Goal: Task Accomplishment & Management: Use online tool/utility

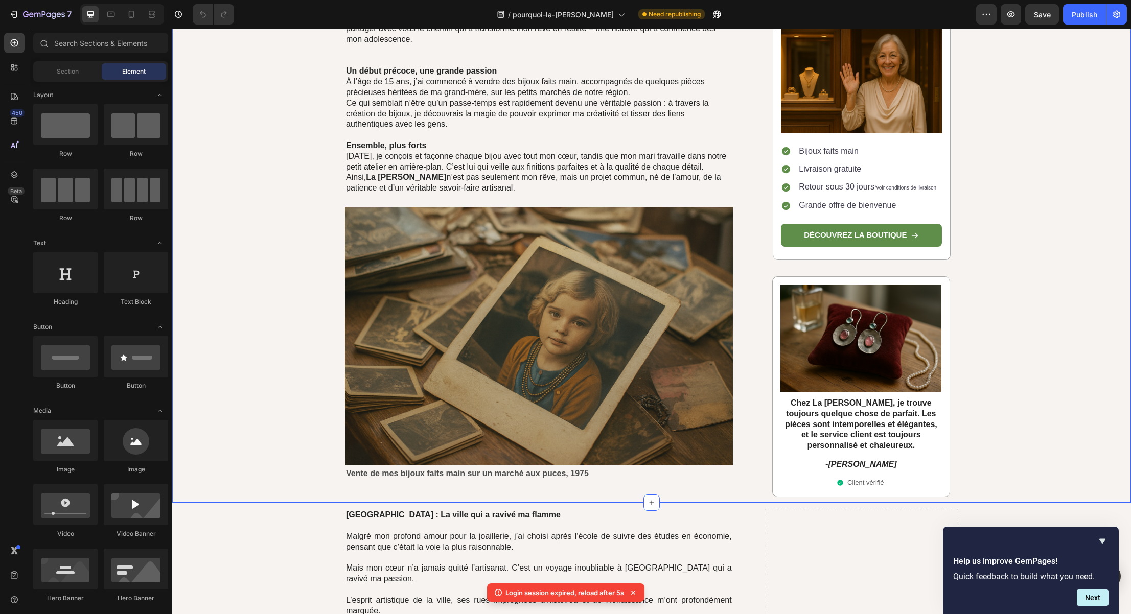
scroll to position [750, 0]
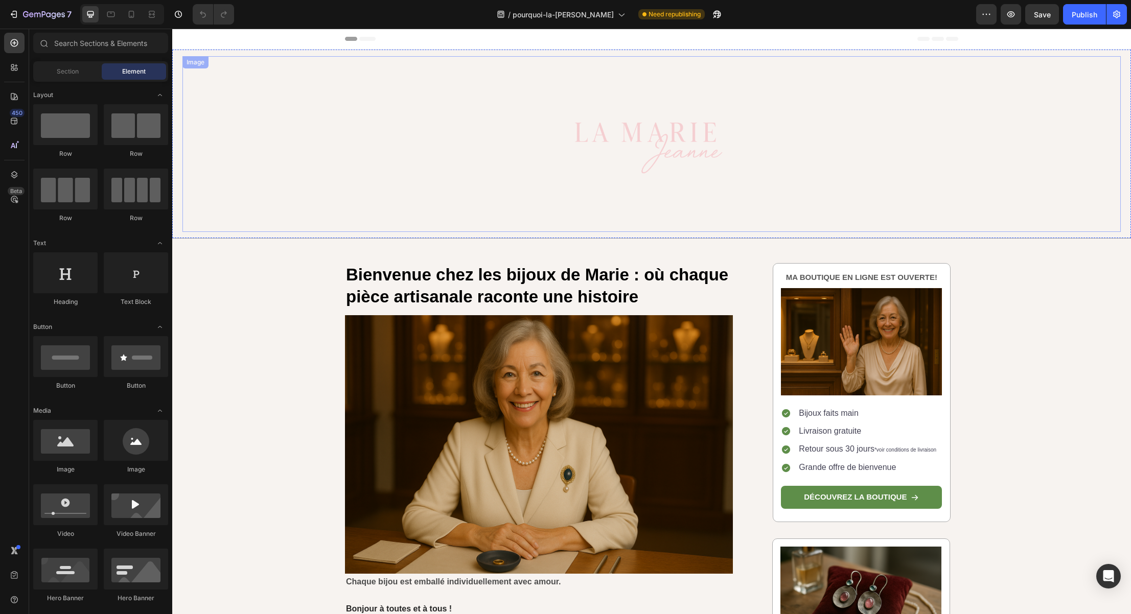
click at [550, 166] on img at bounding box center [651, 144] width 234 height 176
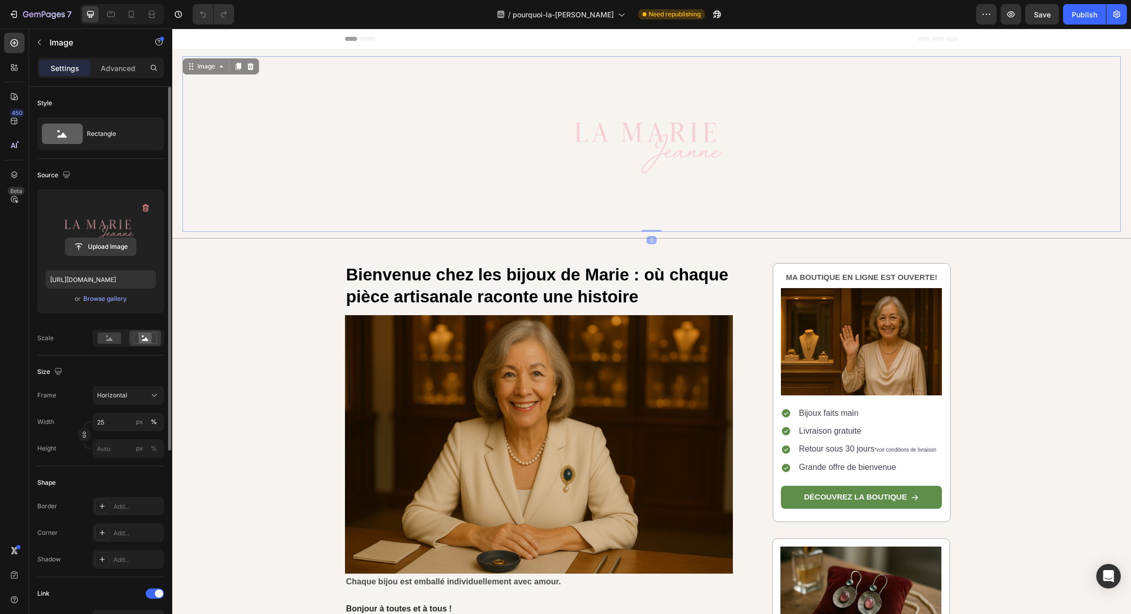
click at [101, 246] on input "file" at bounding box center [100, 246] width 70 height 17
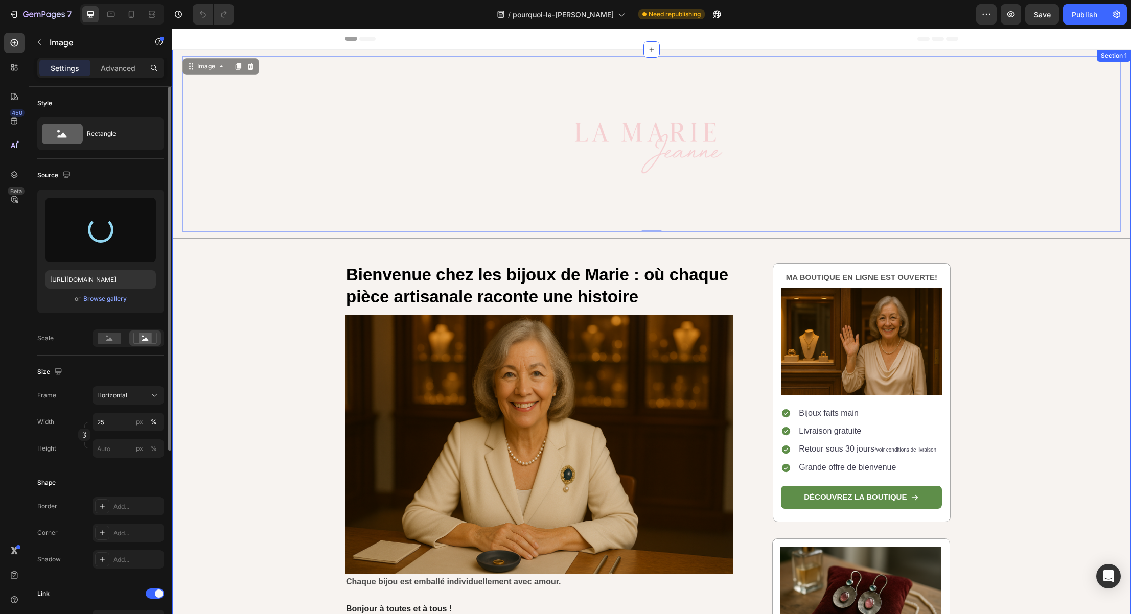
type input "[URL][DOMAIN_NAME]"
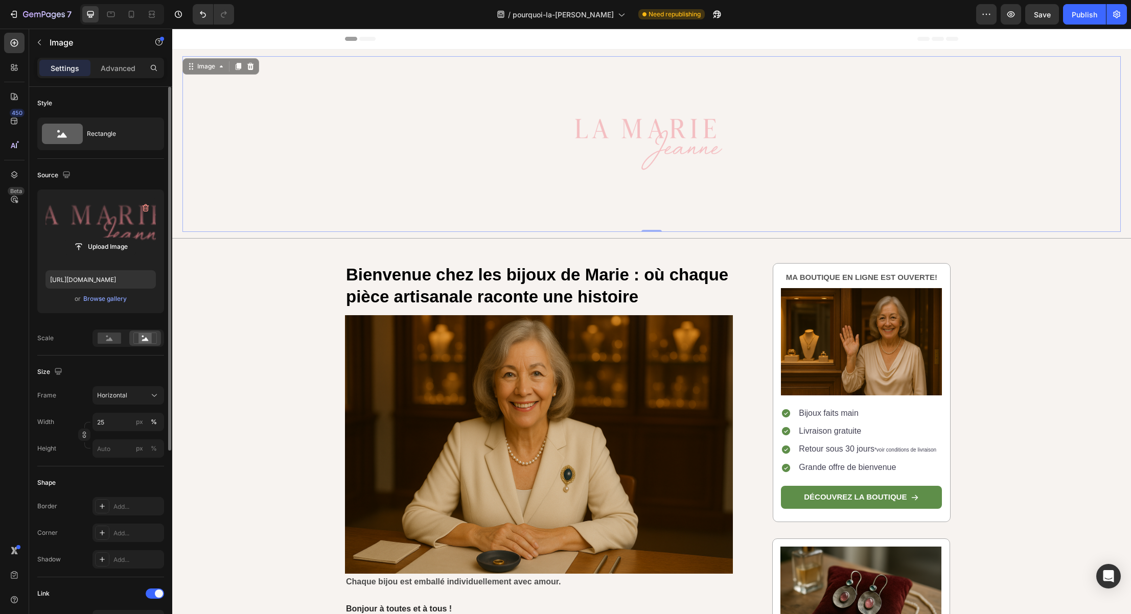
click at [602, 164] on img at bounding box center [651, 144] width 234 height 176
click at [257, 302] on div "Image 0 Row Bienvenue chez les bijoux de Marie : où chaque pièce artisanale rac…" at bounding box center [651, 574] width 958 height 1048
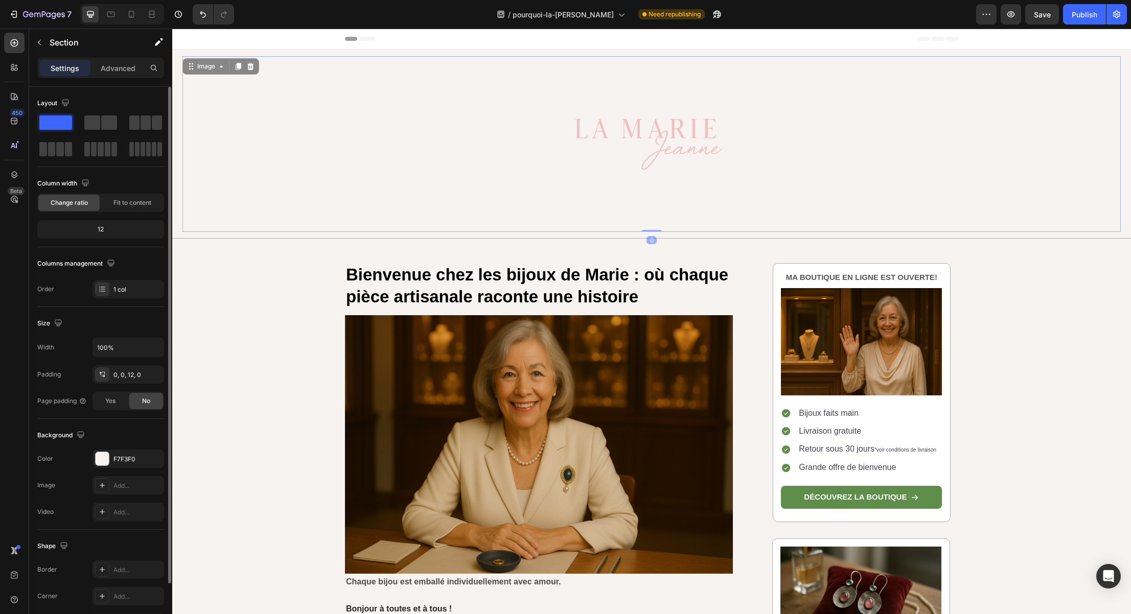
click at [450, 78] on link at bounding box center [651, 144] width 938 height 176
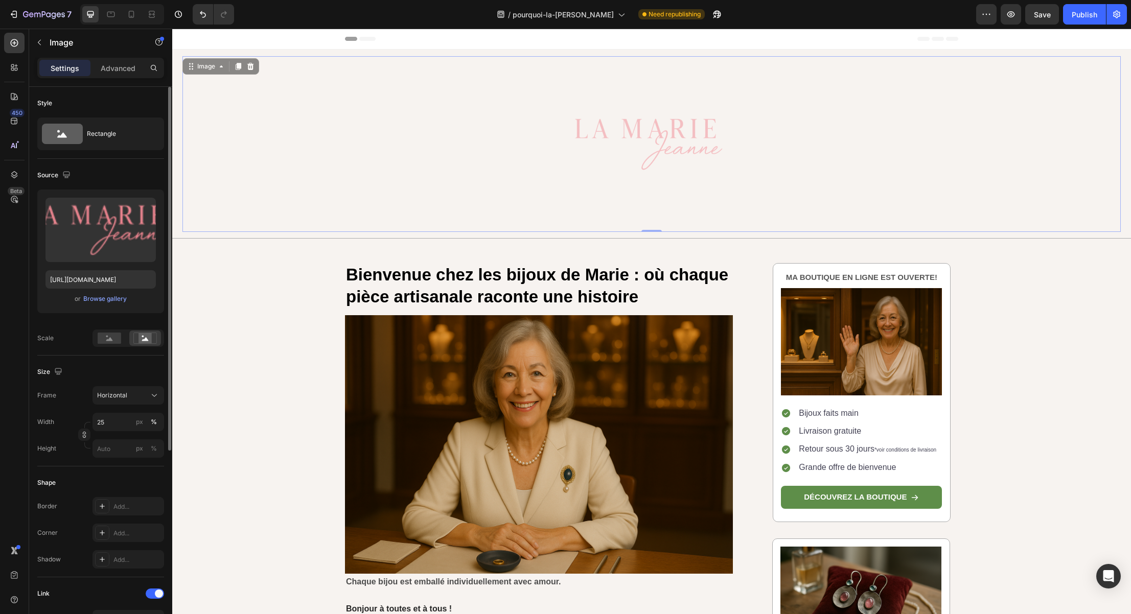
click at [570, 140] on img at bounding box center [651, 144] width 234 height 176
click at [98, 248] on input "file" at bounding box center [100, 246] width 70 height 17
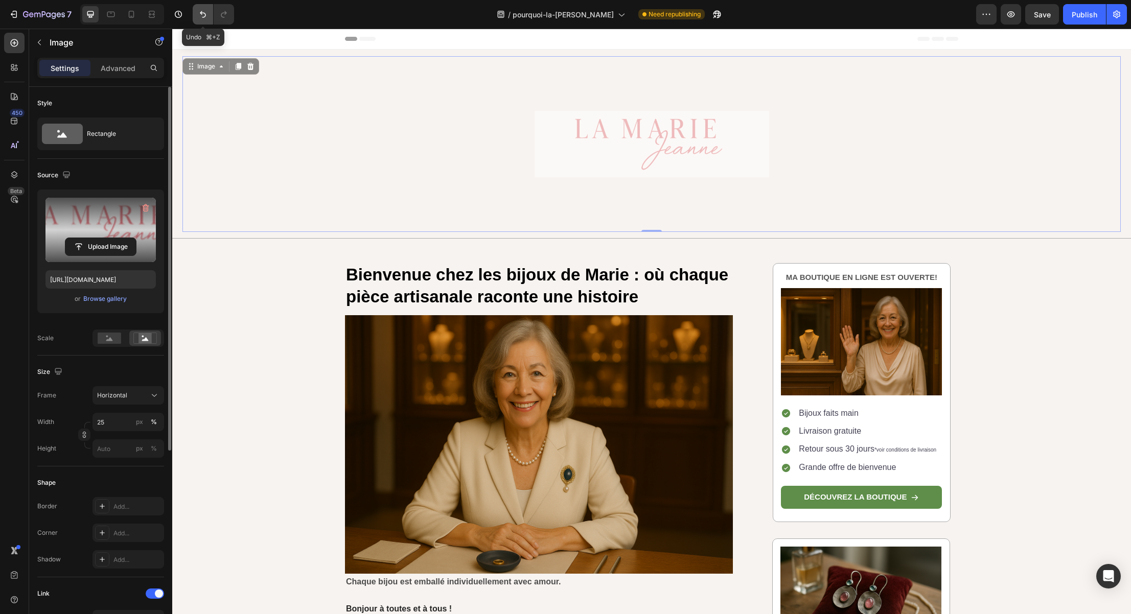
click at [208, 16] on button "Undo/Redo" at bounding box center [203, 14] width 20 height 20
click at [201, 11] on icon "Undo/Redo" at bounding box center [203, 14] width 6 height 7
type input "[URL][DOMAIN_NAME]"
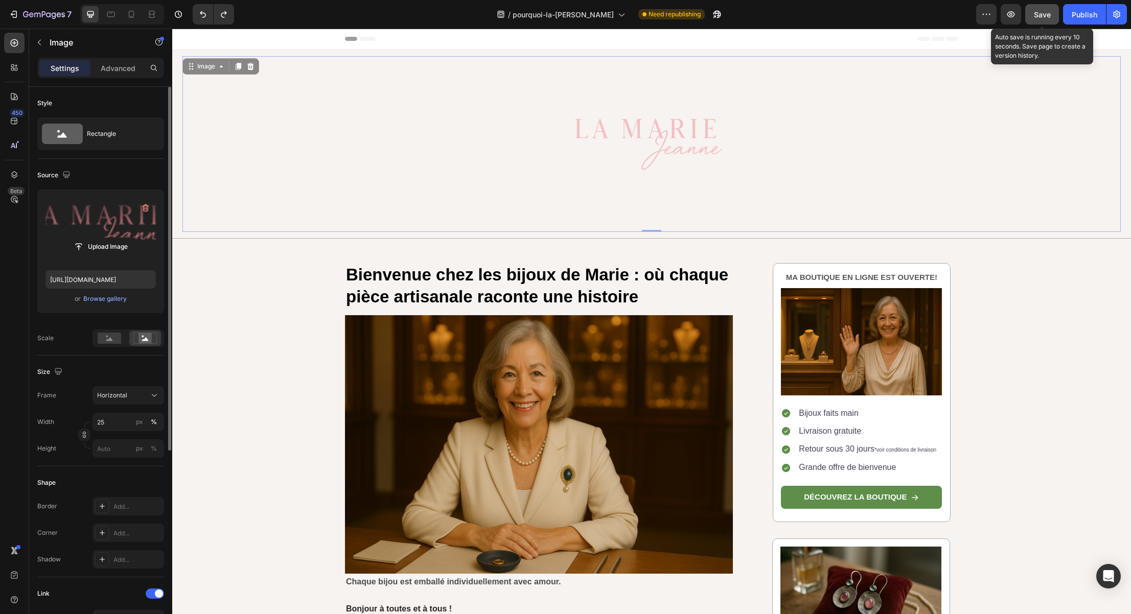
click at [1044, 11] on span "Save" at bounding box center [1041, 14] width 17 height 9
click at [471, 138] on link at bounding box center [651, 144] width 938 height 176
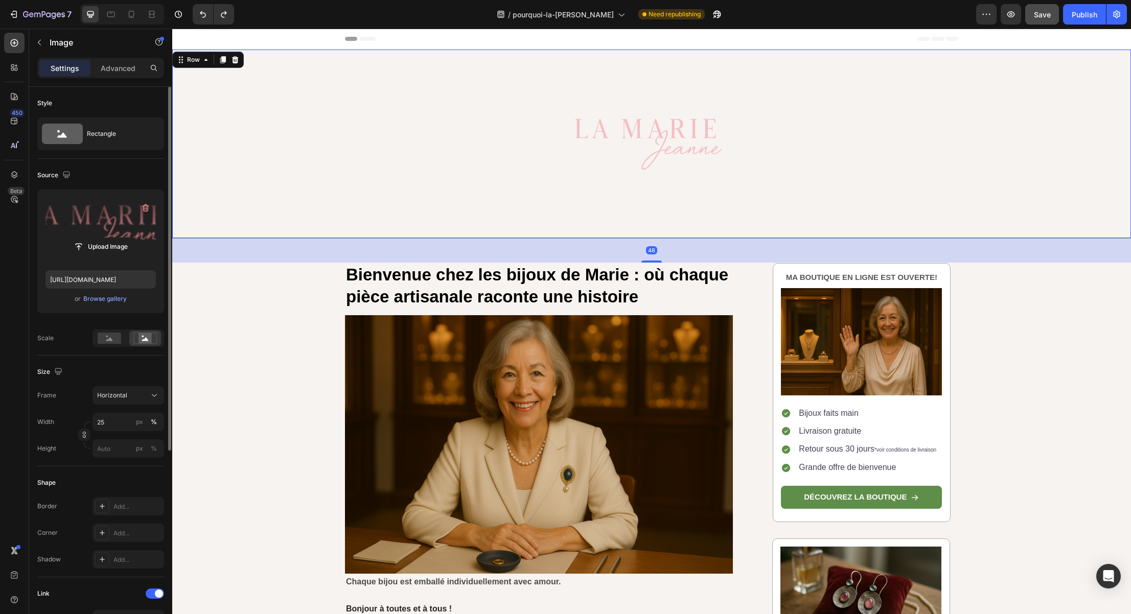
click at [308, 53] on div "Image Row 48" at bounding box center [651, 144] width 958 height 189
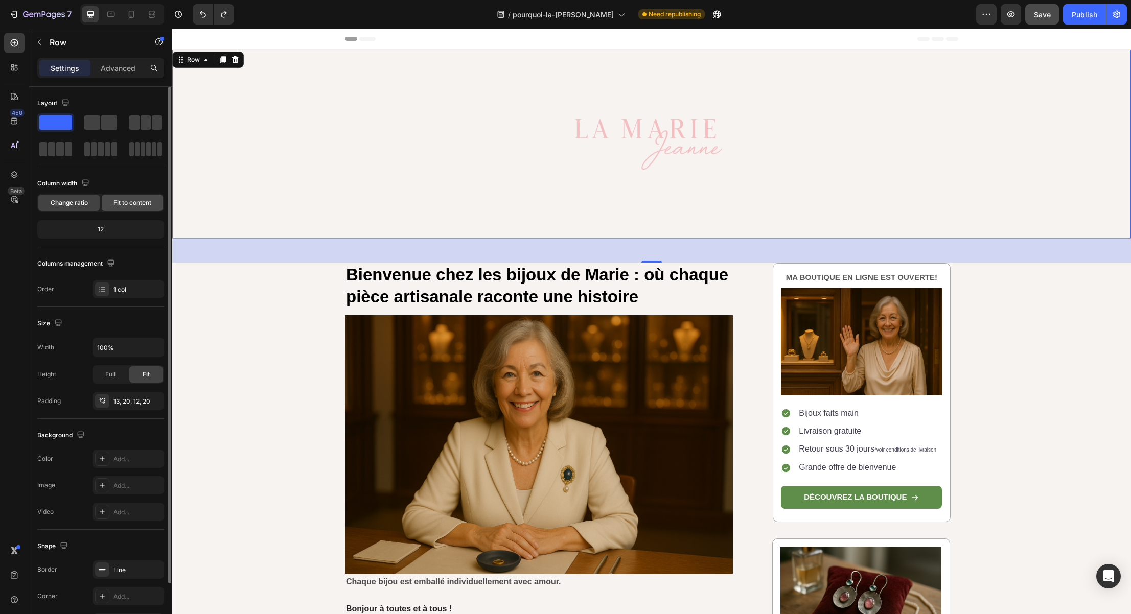
click at [119, 199] on span "Fit to content" at bounding box center [132, 202] width 38 height 9
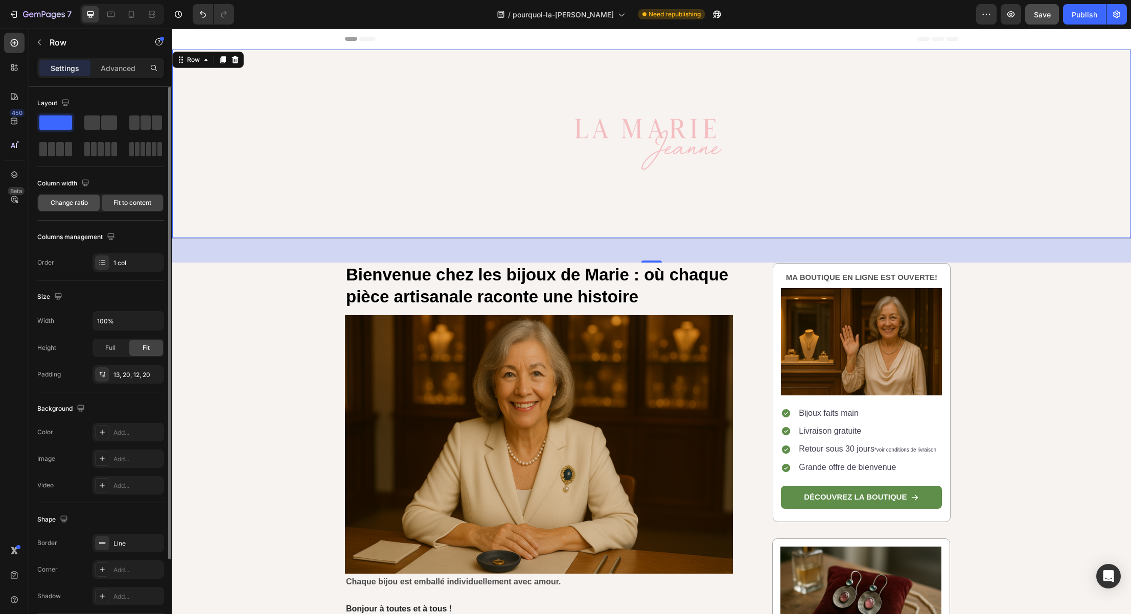
click at [87, 205] on span "Change ratio" at bounding box center [69, 202] width 37 height 9
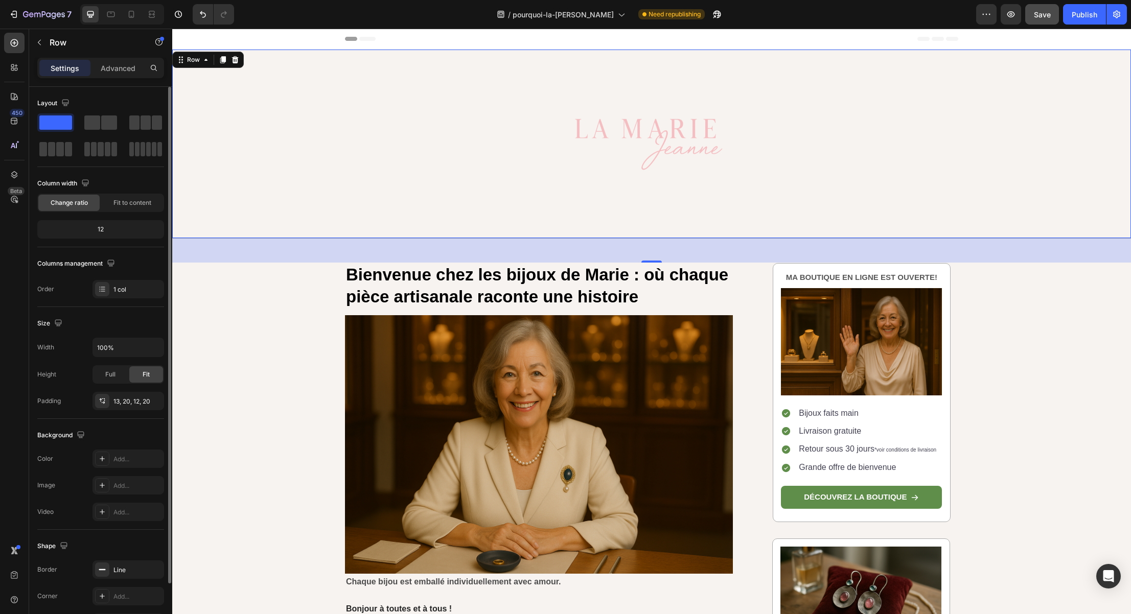
click at [100, 230] on div "12" at bounding box center [100, 229] width 123 height 14
click at [98, 375] on div "Full" at bounding box center [110, 374] width 34 height 16
click at [135, 372] on div "Fit" at bounding box center [146, 374] width 34 height 16
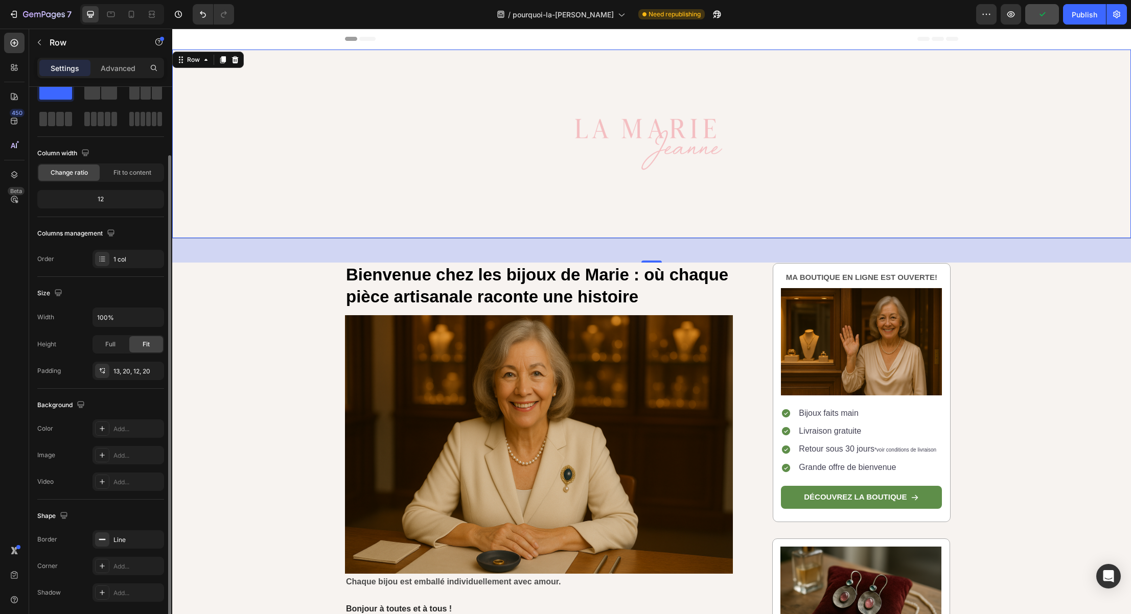
scroll to position [67, 0]
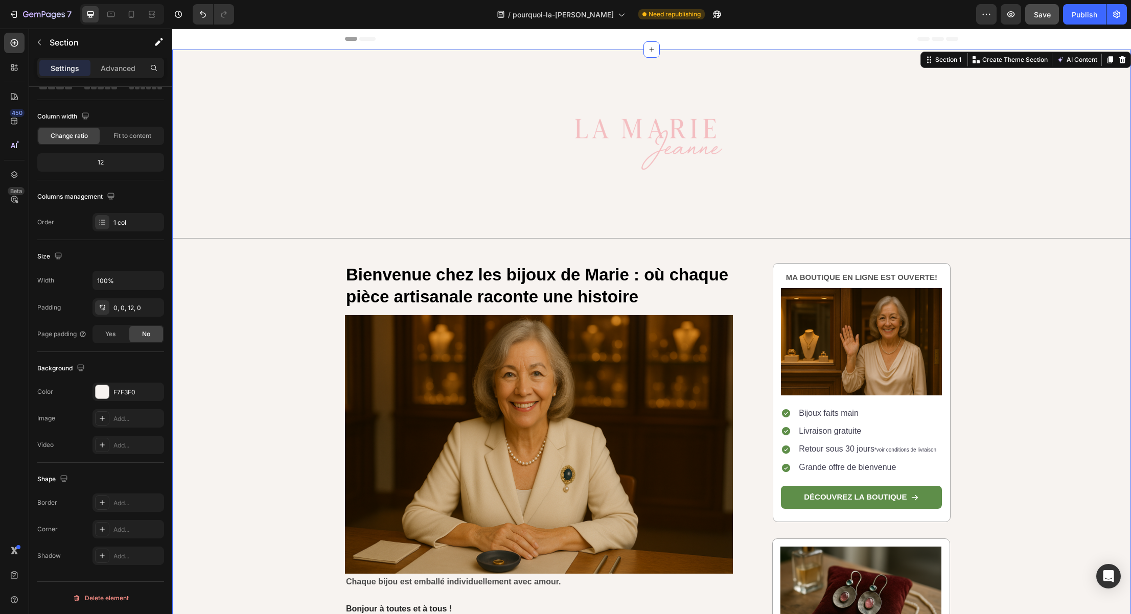
click at [257, 362] on div "Image Row Bienvenue chez les bijoux de Marie : où chaque pièce artisanale racon…" at bounding box center [651, 574] width 958 height 1048
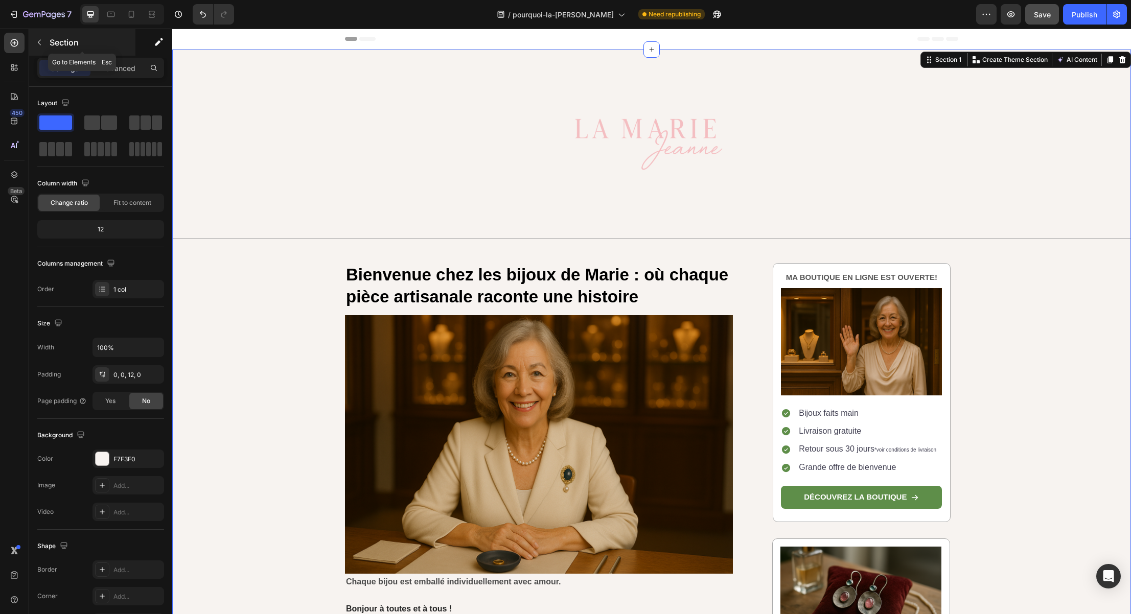
click at [39, 44] on icon "button" at bounding box center [39, 43] width 3 height 6
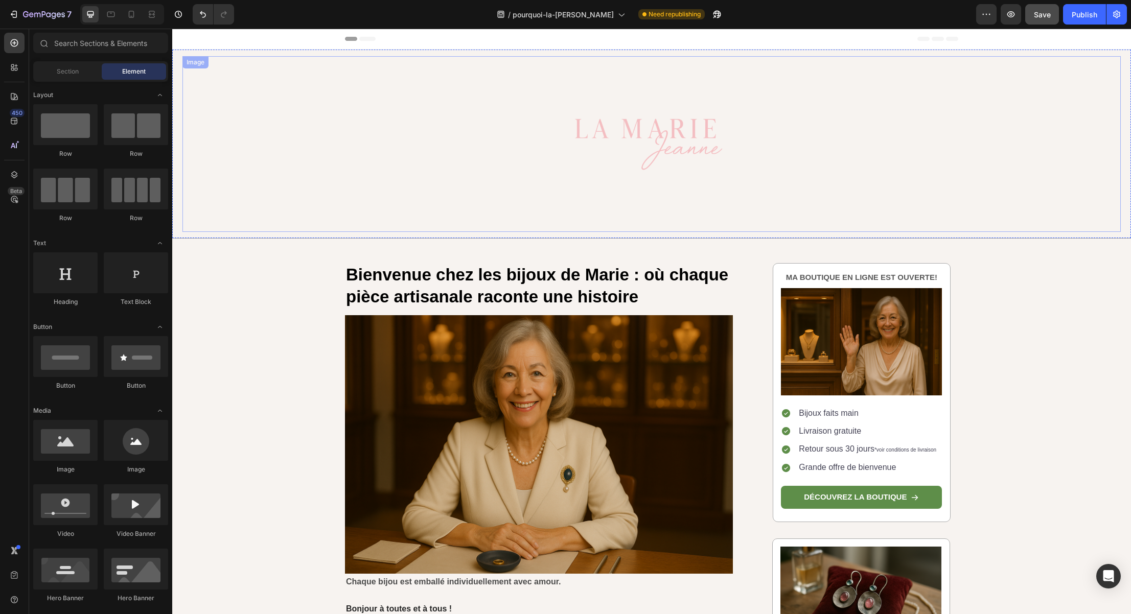
click at [397, 138] on link at bounding box center [651, 144] width 938 height 176
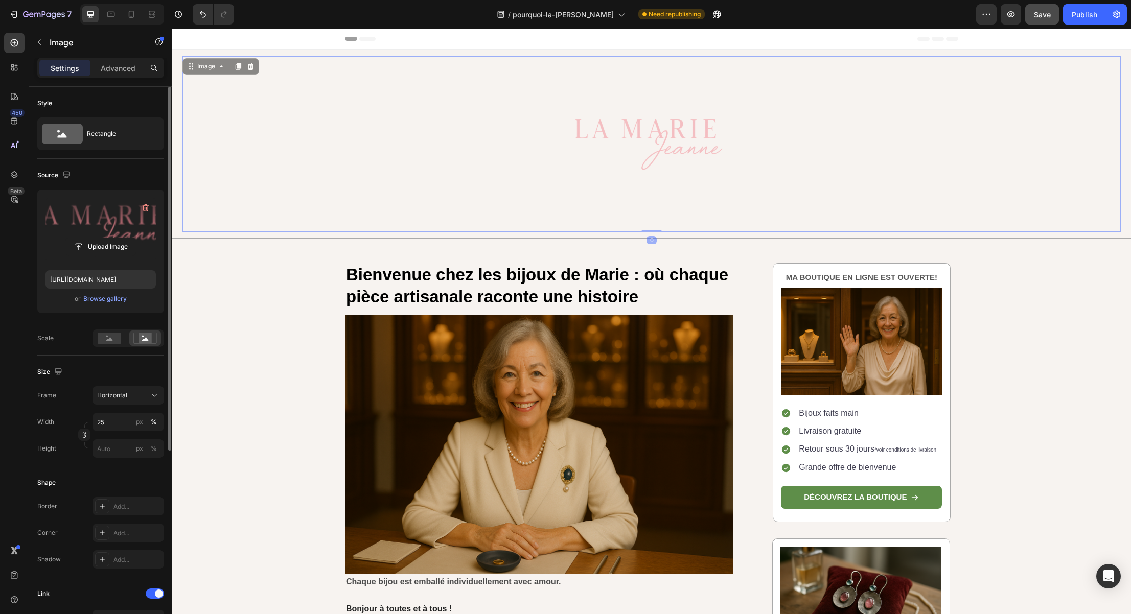
click at [99, 229] on label at bounding box center [100, 230] width 110 height 64
click at [99, 238] on input "file" at bounding box center [100, 246] width 70 height 17
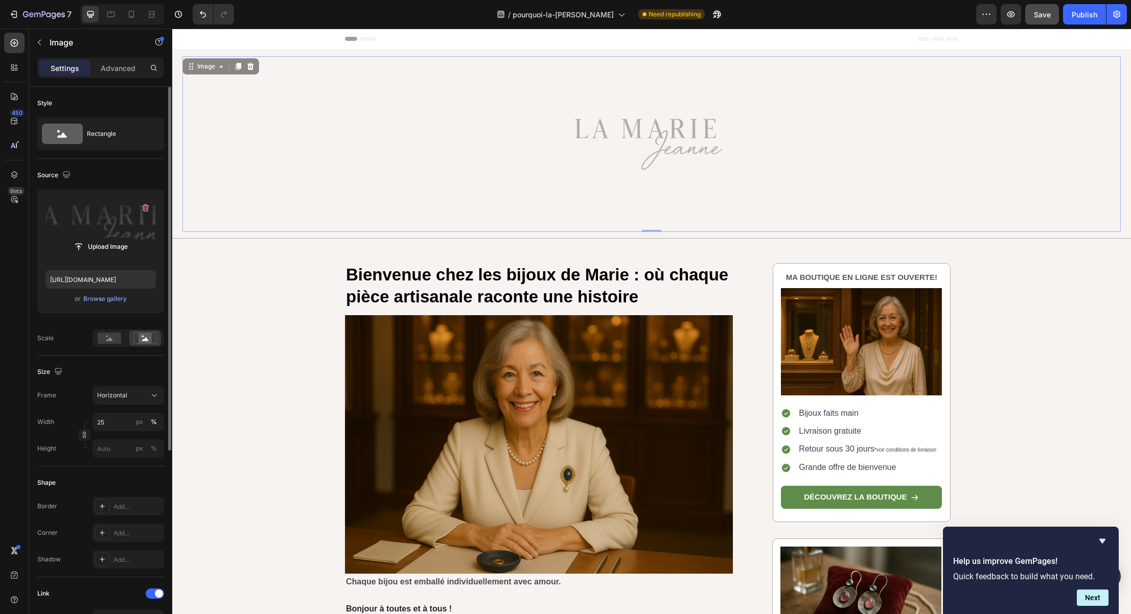
click at [577, 138] on img at bounding box center [651, 144] width 234 height 176
click at [89, 243] on input "file" at bounding box center [100, 246] width 70 height 17
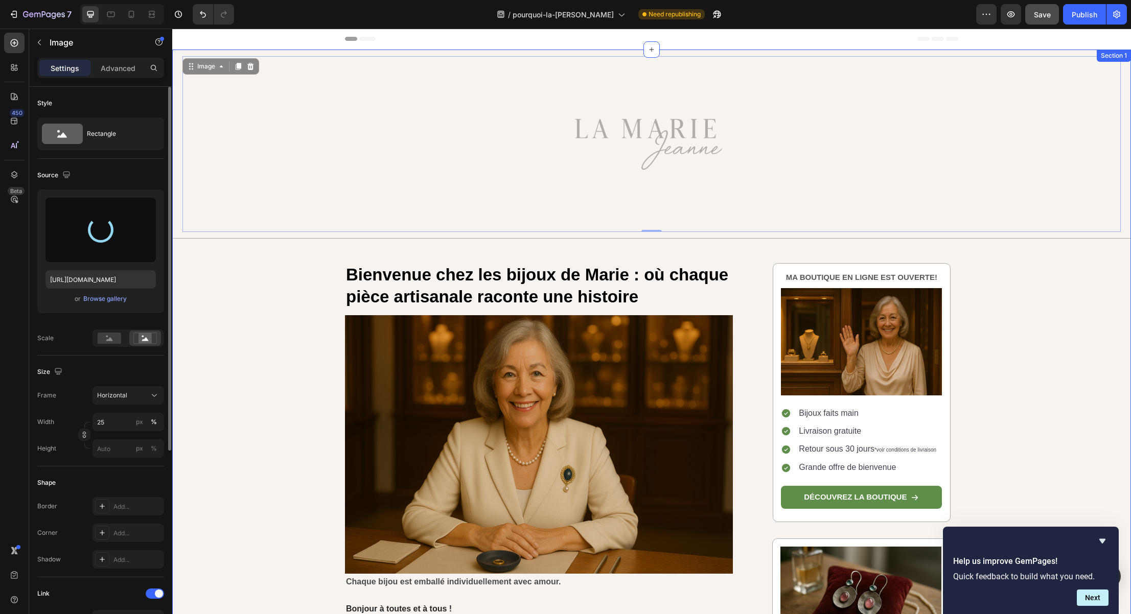
type input "[URL][DOMAIN_NAME]"
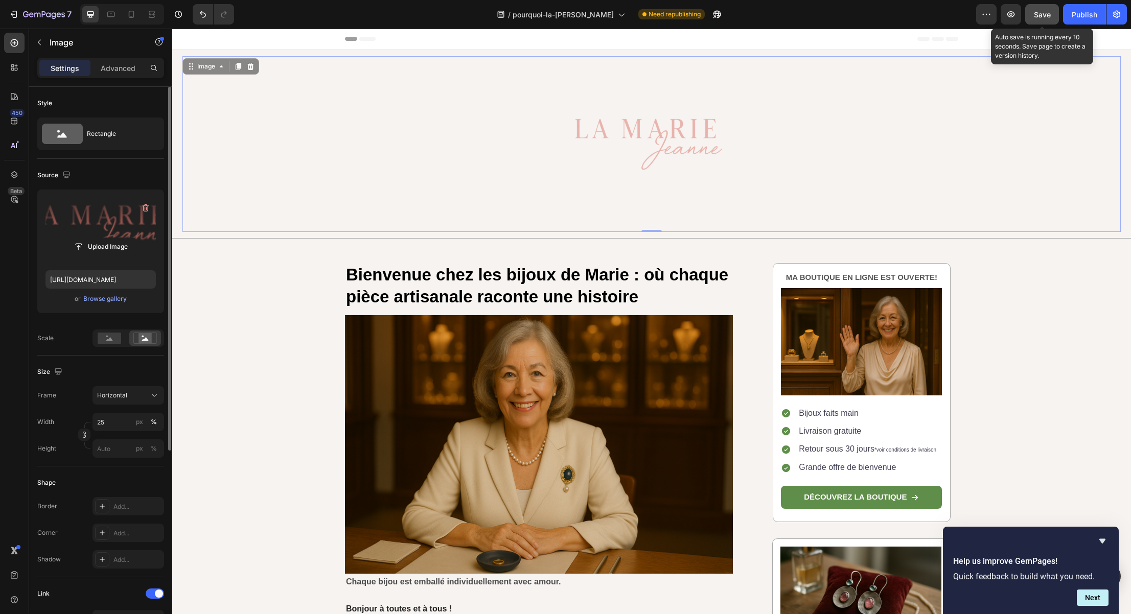
click at [1042, 16] on span "Save" at bounding box center [1041, 14] width 17 height 9
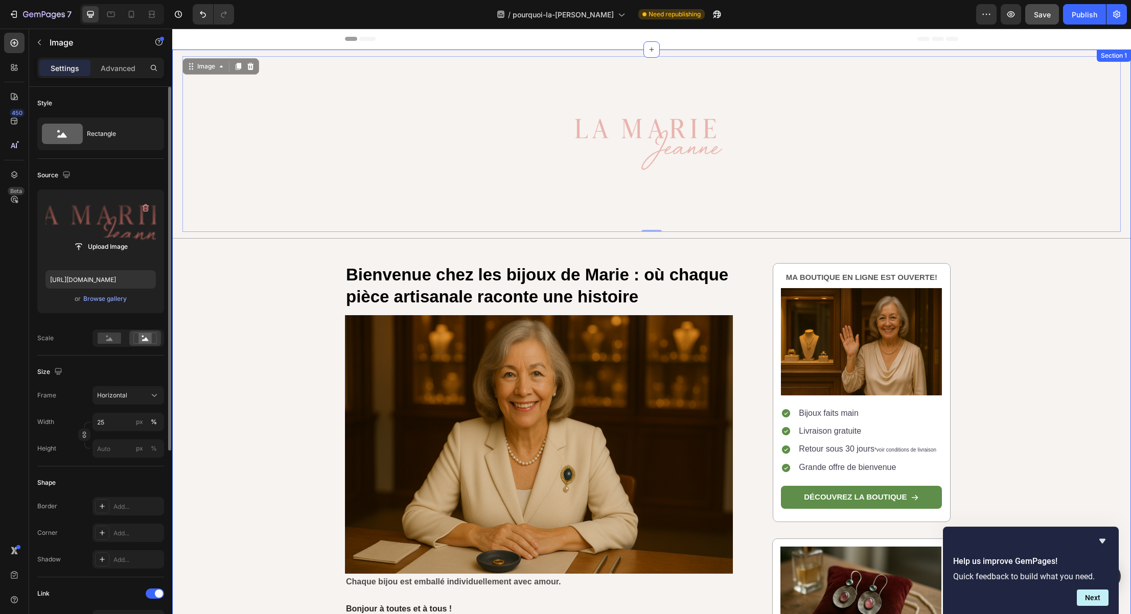
click at [1047, 432] on div "Image 0 Row Bienvenue chez les bijoux de Marie : où chaque pièce artisanale rac…" at bounding box center [651, 574] width 958 height 1048
